Goal: Transaction & Acquisition: Purchase product/service

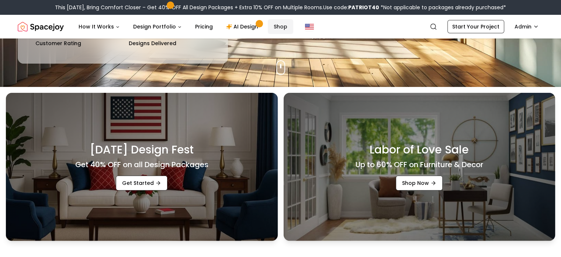
scroll to position [171, 0]
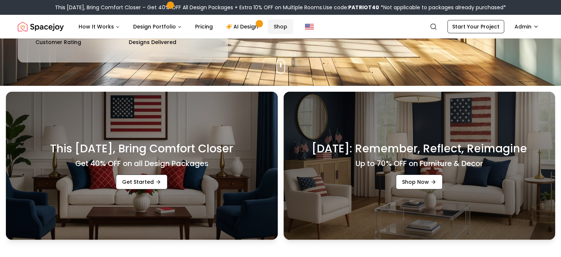
click at [272, 27] on link "Shop" at bounding box center [280, 26] width 25 height 15
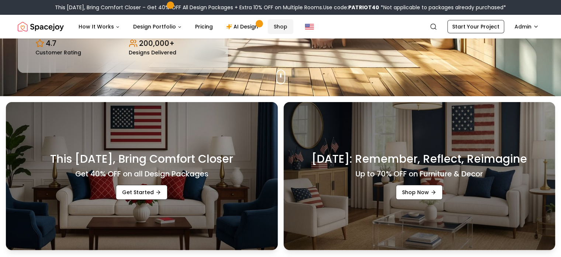
scroll to position [156, 0]
